Goal: Browse casually

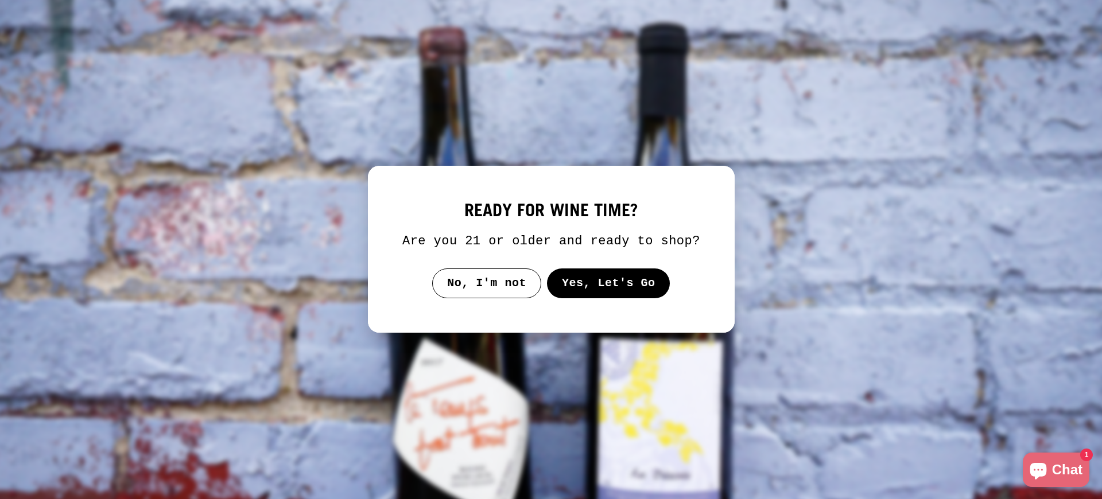
click at [831, 250] on img at bounding box center [550, 250] width 1135 height 514
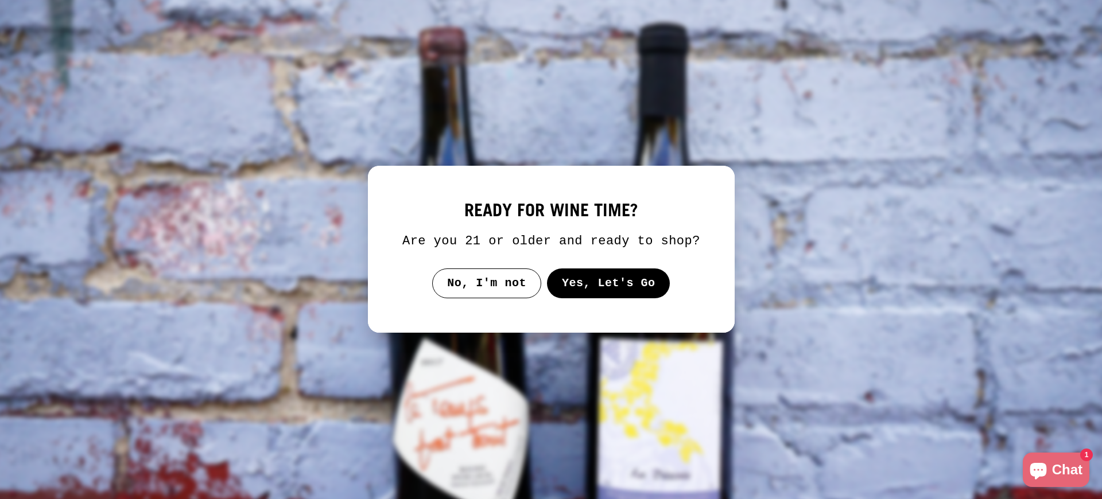
scroll to position [2753, 0]
click at [831, 494] on img at bounding box center [550, 250] width 1135 height 514
